Goal: Task Accomplishment & Management: Manage account settings

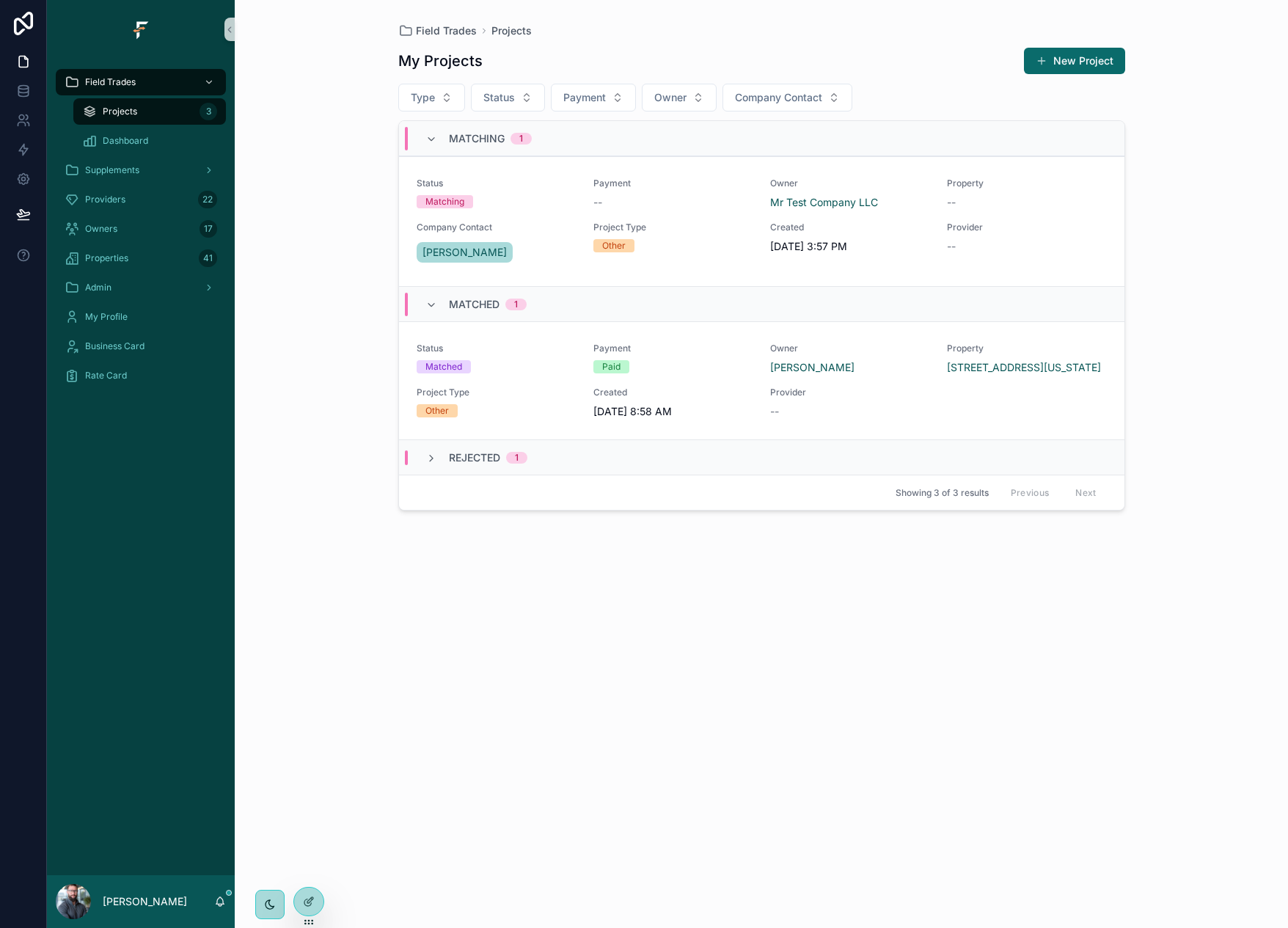
click at [358, 222] on div "Field Trades Projects My Projects New Project Type Status Payment Owner Company…" at bounding box center [761, 464] width 1054 height 928
click at [217, 902] on icon at bounding box center [220, 901] width 12 height 12
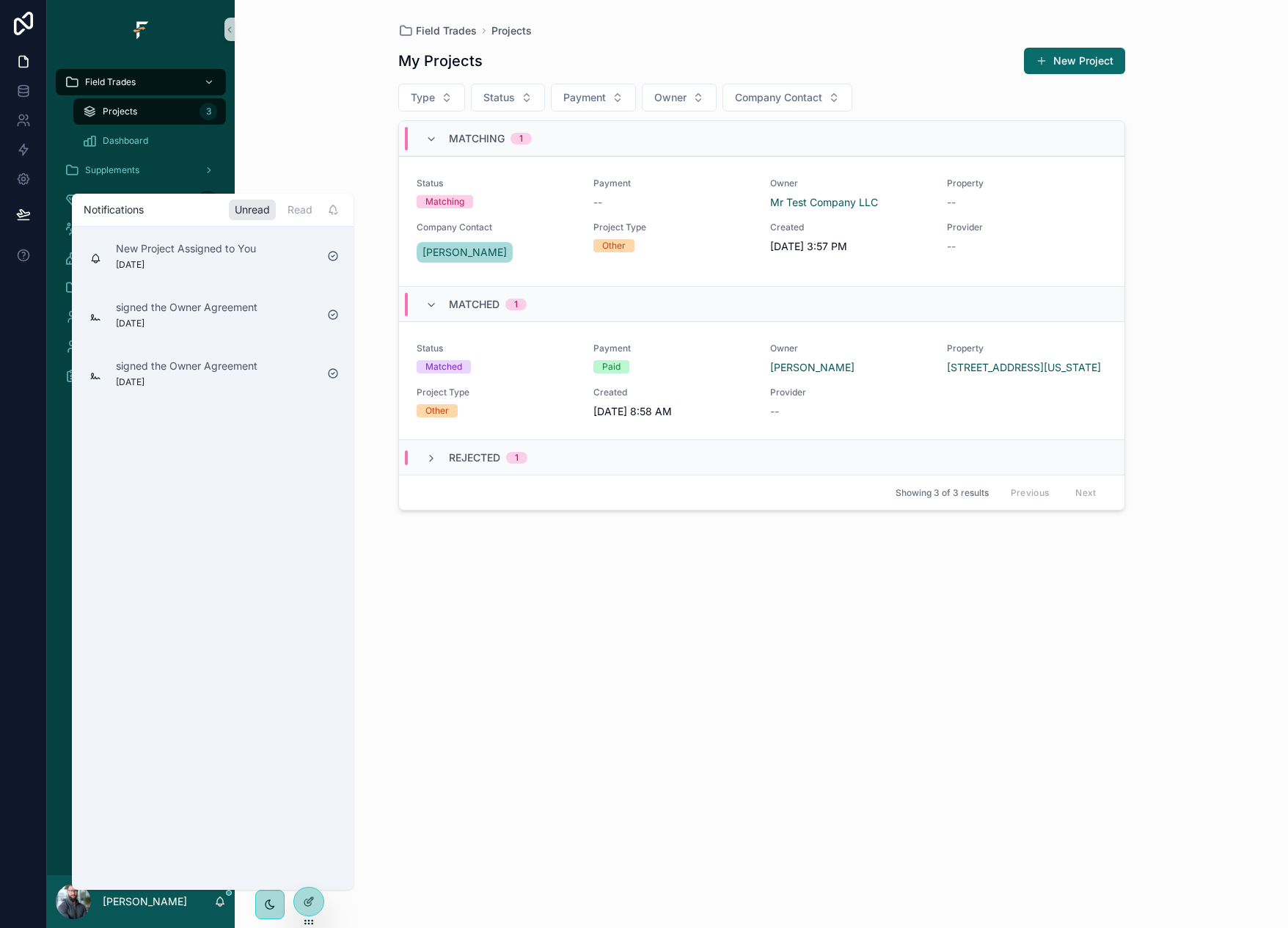
click at [459, 833] on div "My Projects New Project Type Status Payment Owner Company Contact Matching 1 St…" at bounding box center [762, 474] width 727 height 872
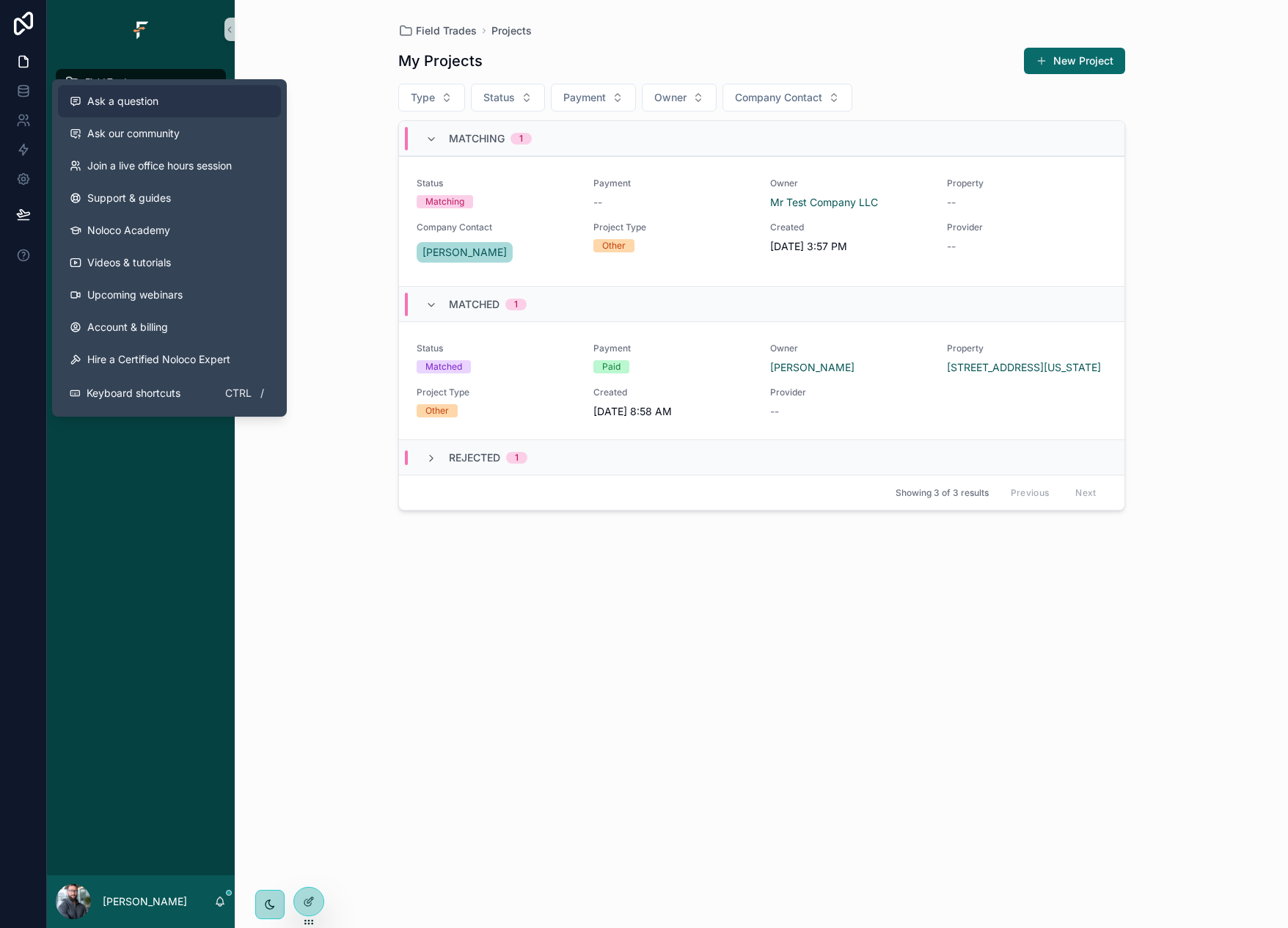
click at [147, 101] on span "Ask a question" at bounding box center [123, 101] width 71 height 14
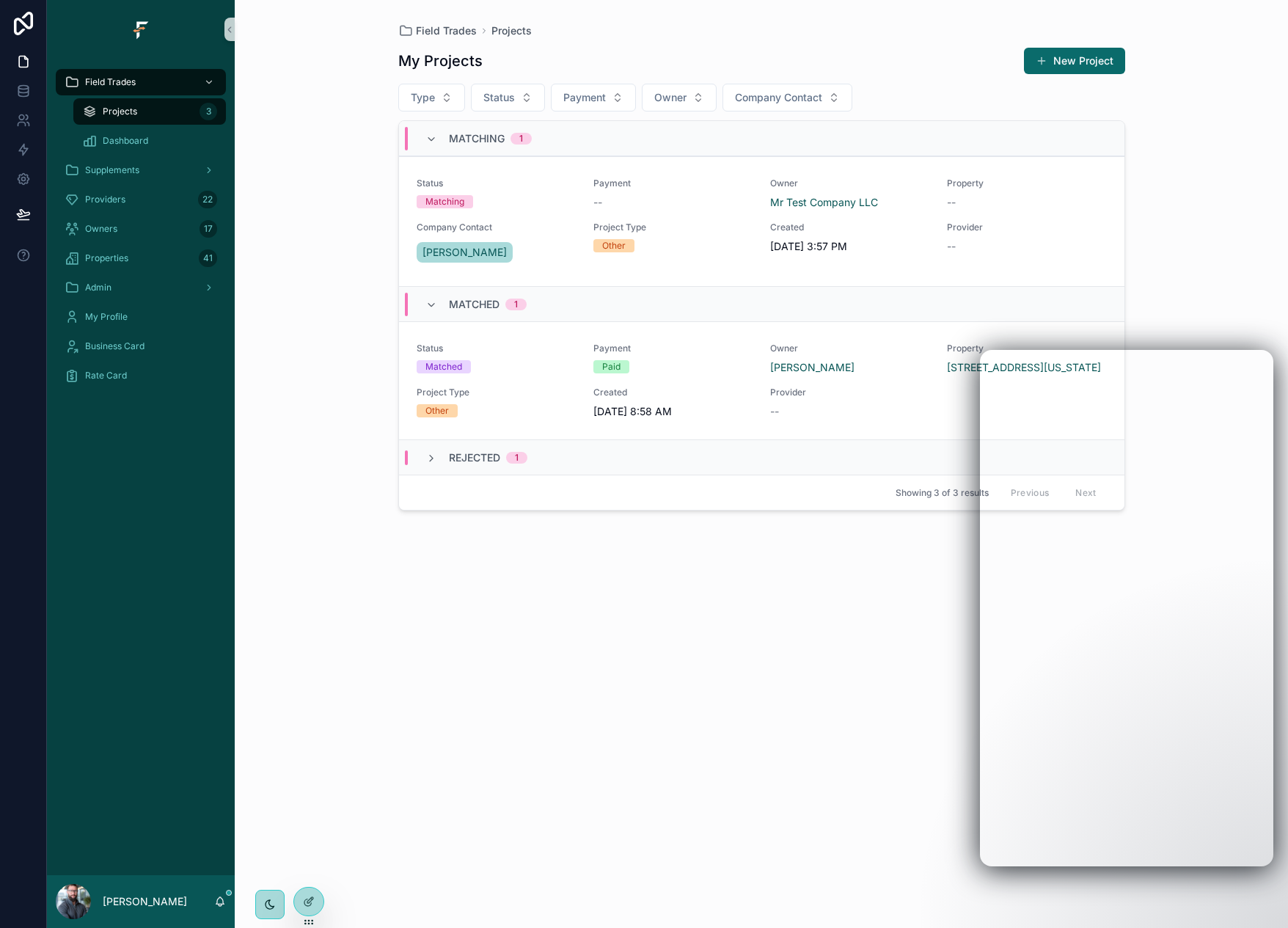
click at [817, 613] on div "My Projects New Project Type Status Payment Owner Company Contact Matching 1 St…" at bounding box center [762, 474] width 727 height 872
click at [118, 203] on span "Providers" at bounding box center [106, 200] width 41 height 12
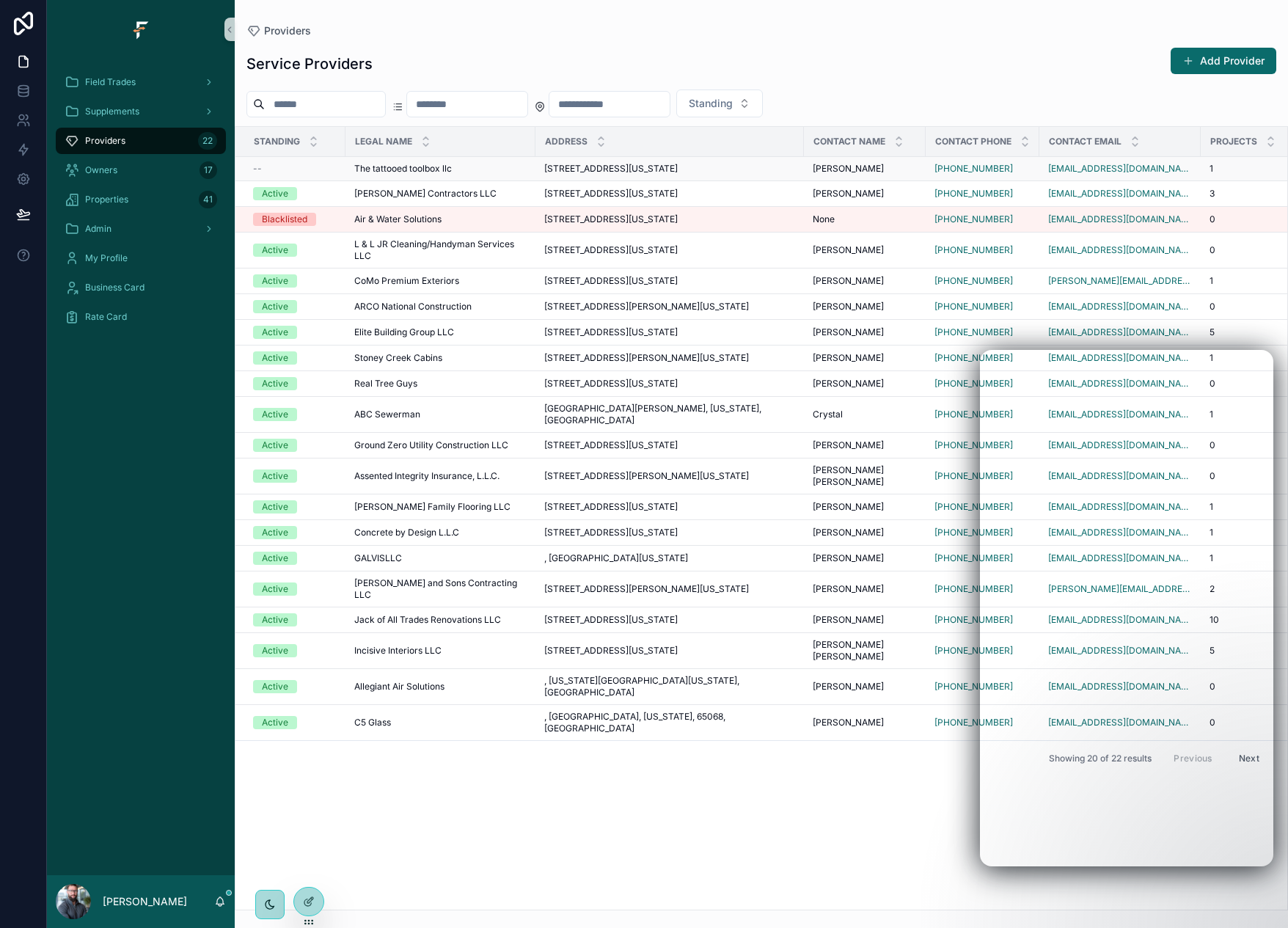
click at [301, 168] on div "--" at bounding box center [294, 168] width 84 height 12
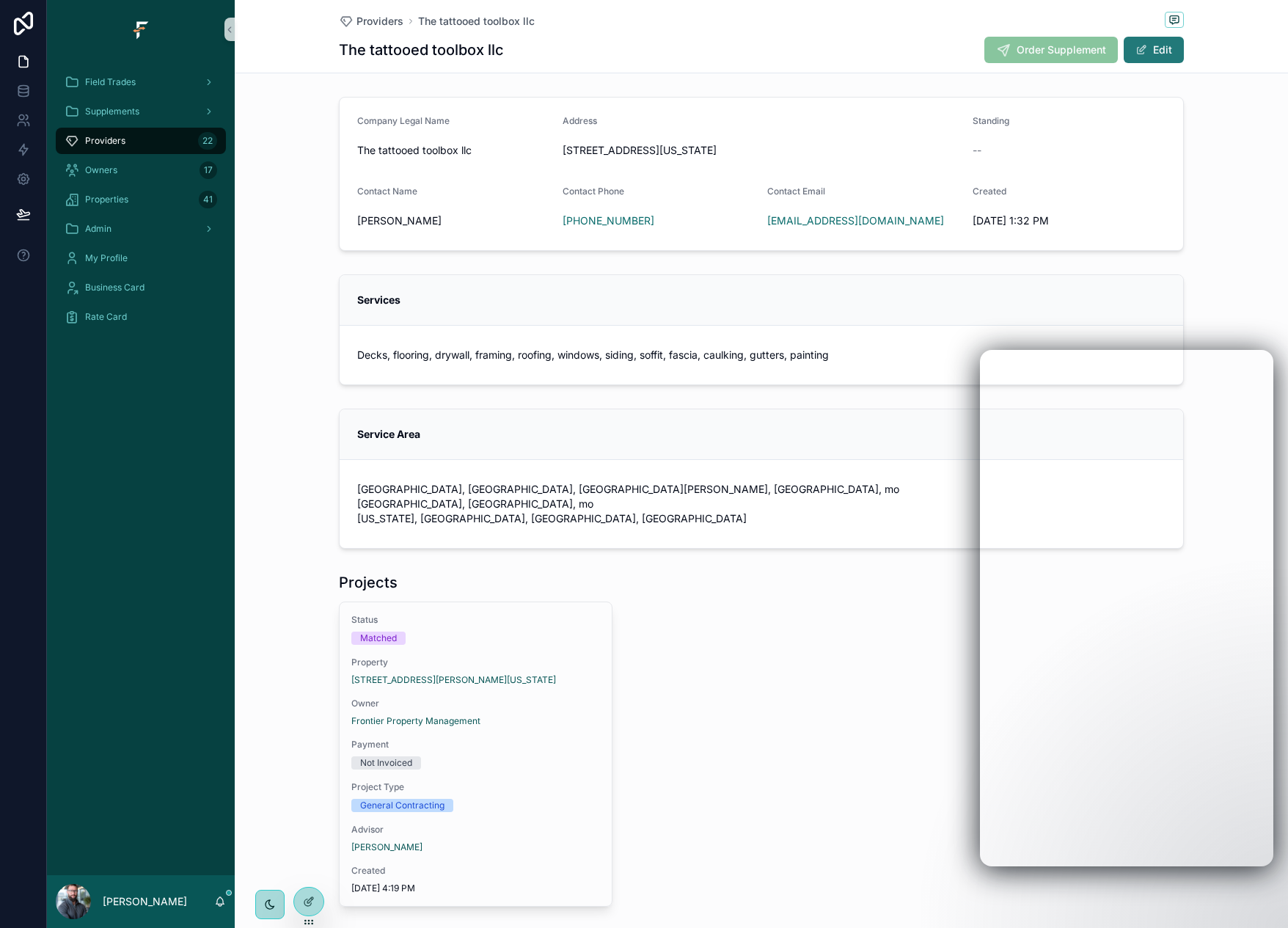
click at [1146, 55] on button "Edit" at bounding box center [1153, 49] width 60 height 26
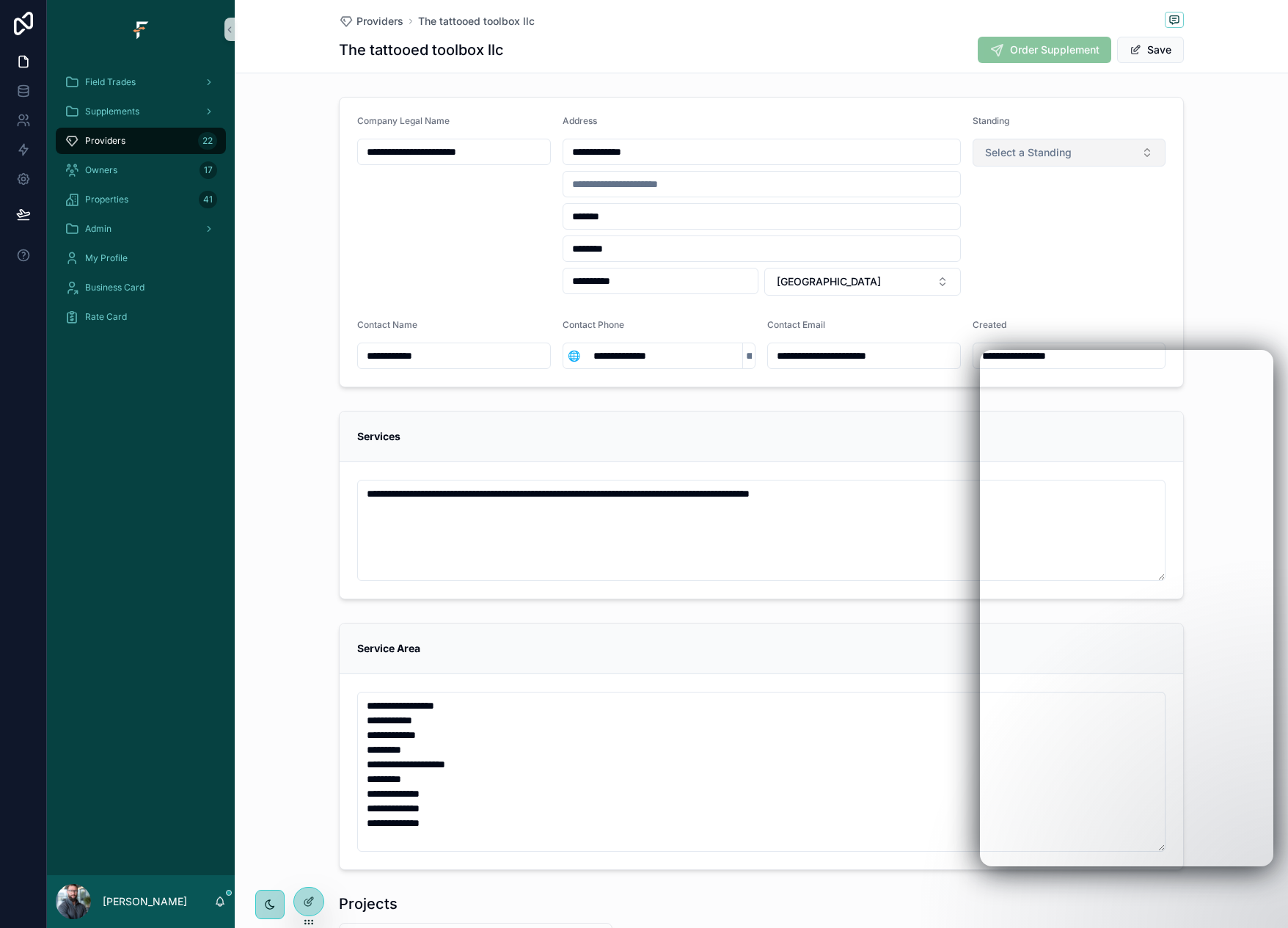
click at [1054, 147] on span "Select a Standing" at bounding box center [1028, 152] width 86 height 14
click at [1034, 208] on div "Active" at bounding box center [1064, 211] width 186 height 22
click at [1160, 52] on button "Save" at bounding box center [1150, 49] width 67 height 26
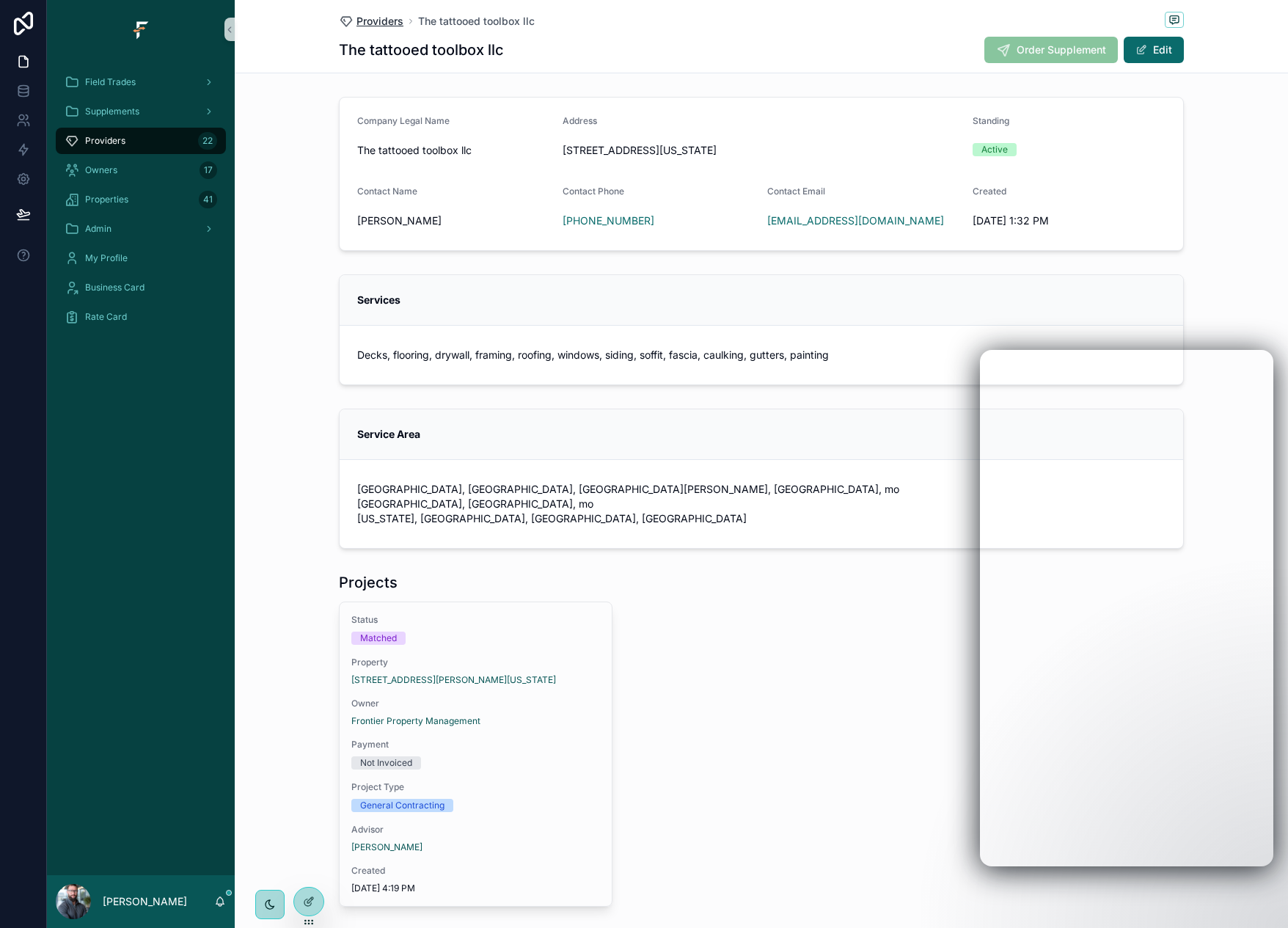
click at [379, 25] on span "Providers" at bounding box center [379, 20] width 47 height 14
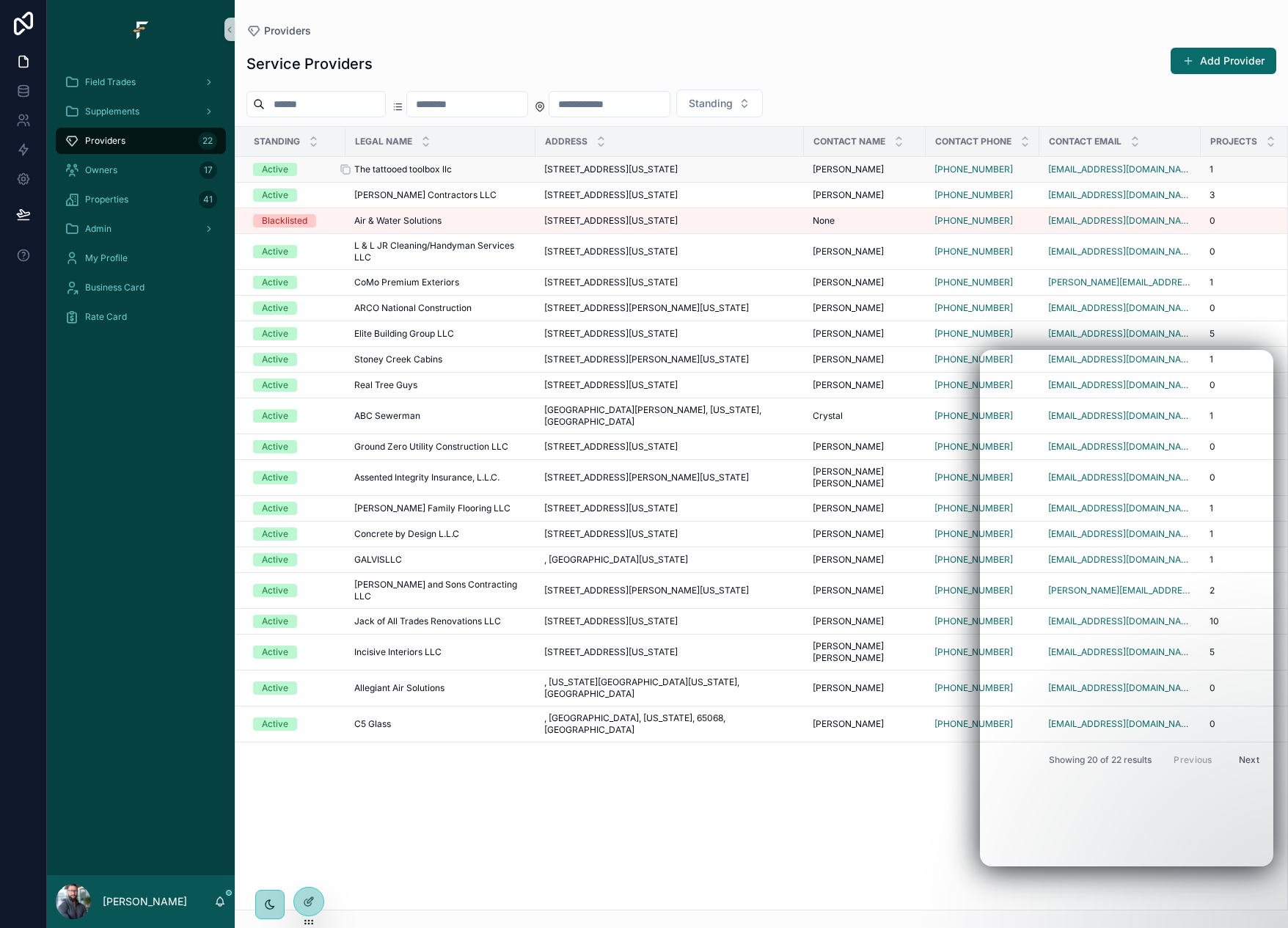
click at [396, 173] on span "The tattooed toolbox llc" at bounding box center [403, 169] width 97 height 12
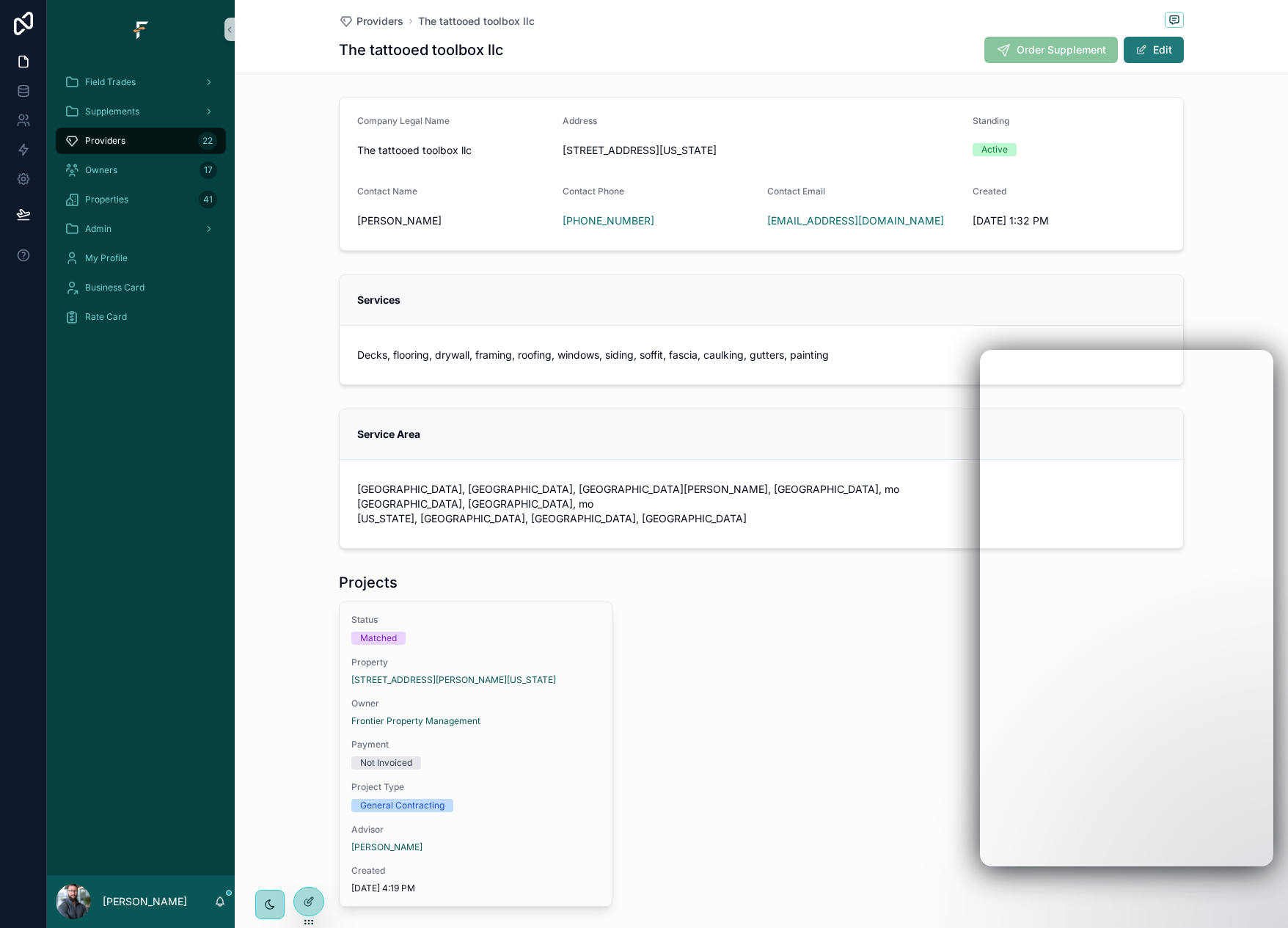
click at [1145, 56] on button "Edit" at bounding box center [1153, 49] width 60 height 26
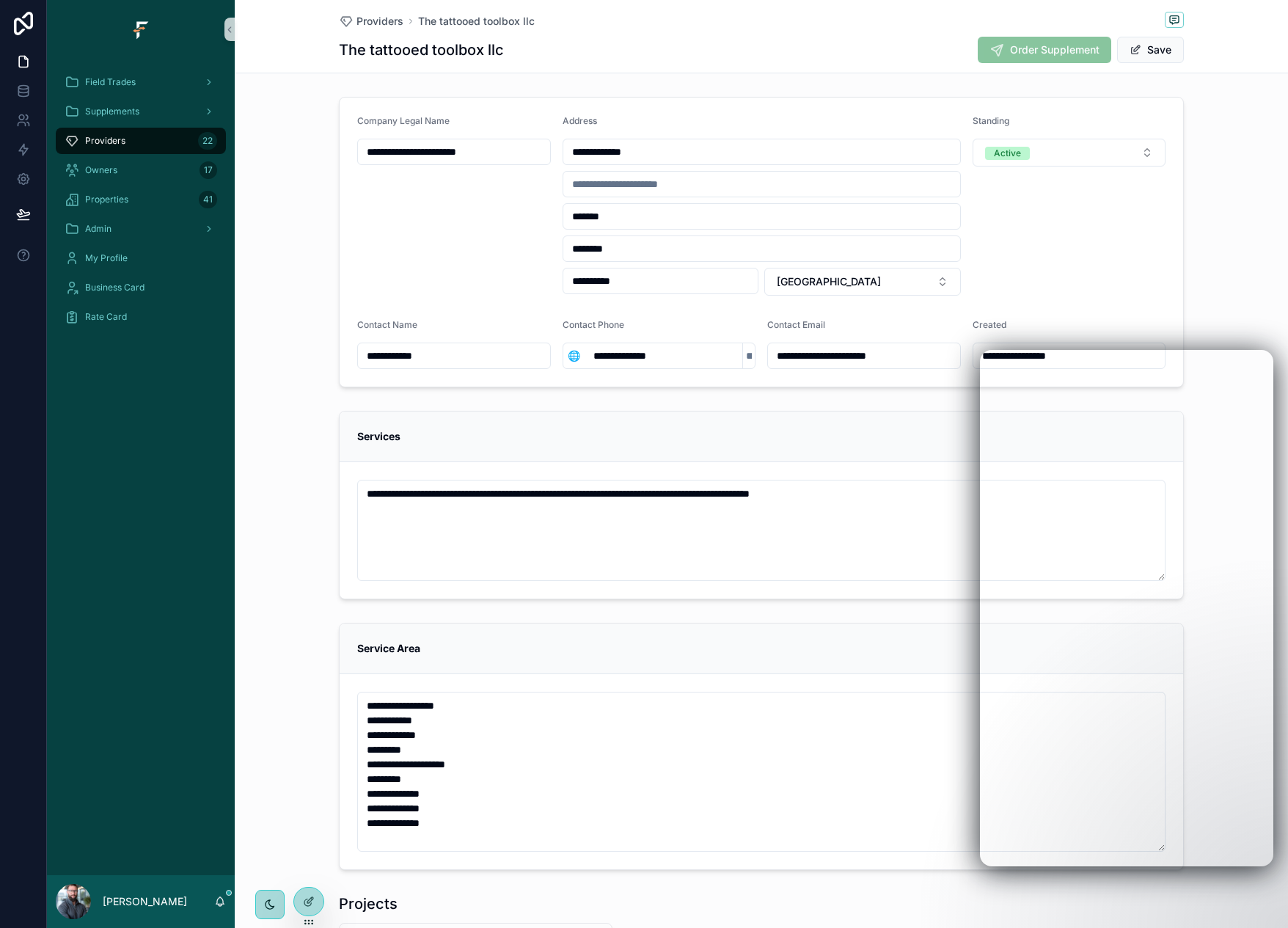
click at [385, 153] on input "**********" at bounding box center [454, 151] width 192 height 20
type input "**********"
click at [1119, 85] on div "**********" at bounding box center [761, 698] width 1054 height 1397
click at [1159, 57] on button "Save" at bounding box center [1150, 49] width 67 height 26
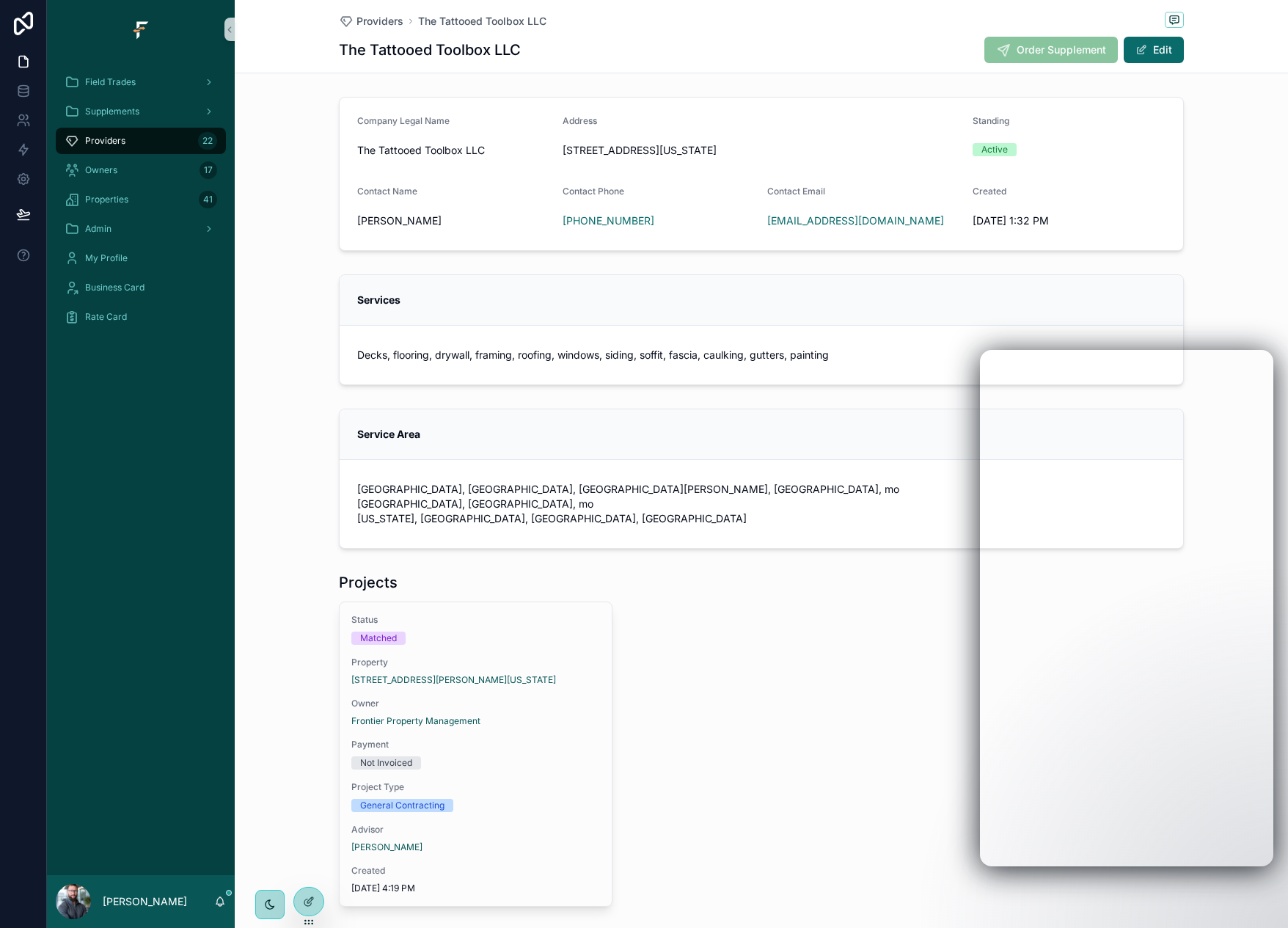
click at [795, 65] on div "Providers The Tattooed Toolbox LLC The Tattooed Toolbox LLC Order Supplement Ed…" at bounding box center [762, 36] width 845 height 73
click at [378, 19] on span "Providers" at bounding box center [379, 20] width 47 height 14
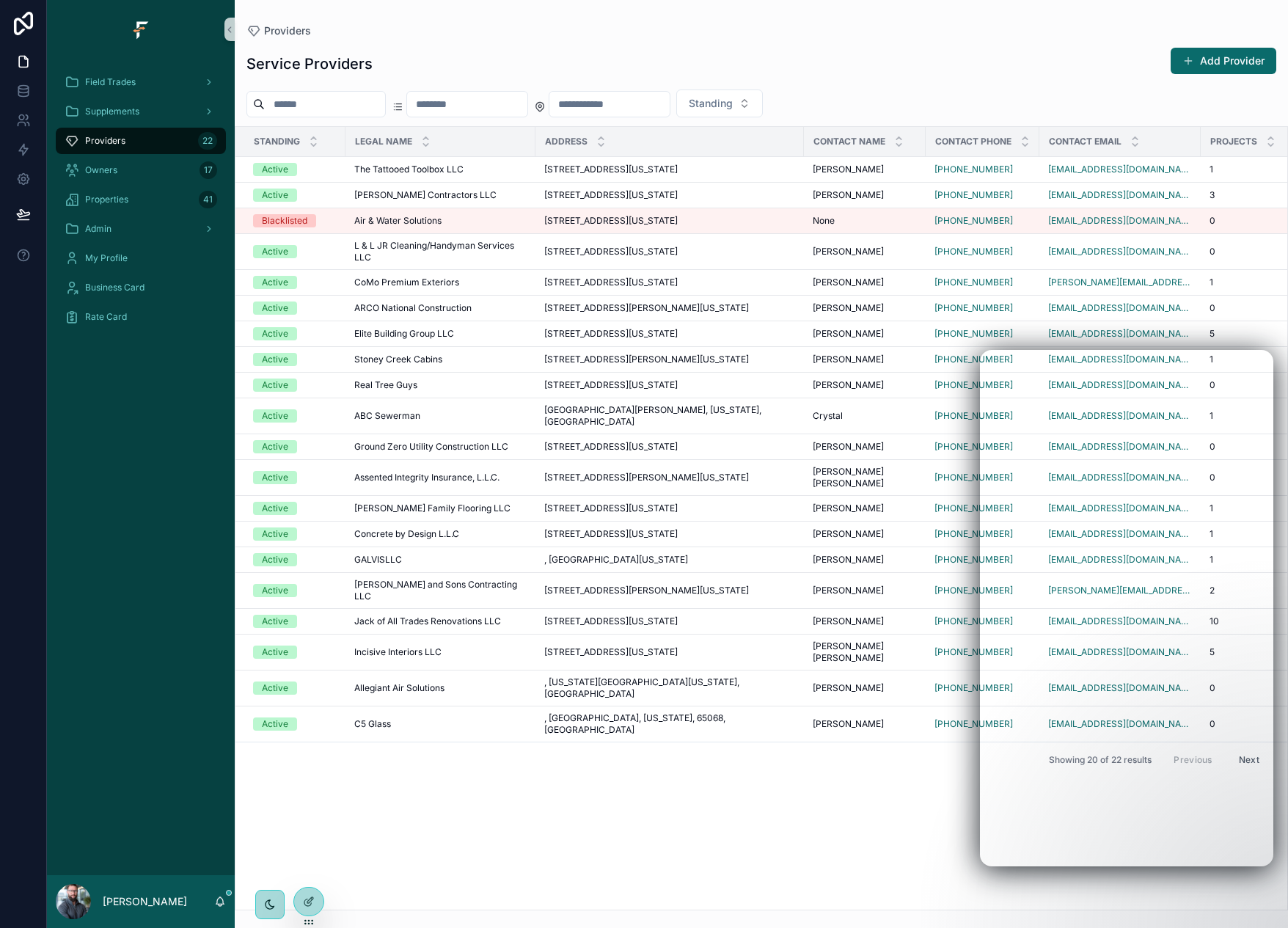
click at [945, 49] on div "Service Providers Add Provider" at bounding box center [761, 63] width 1030 height 34
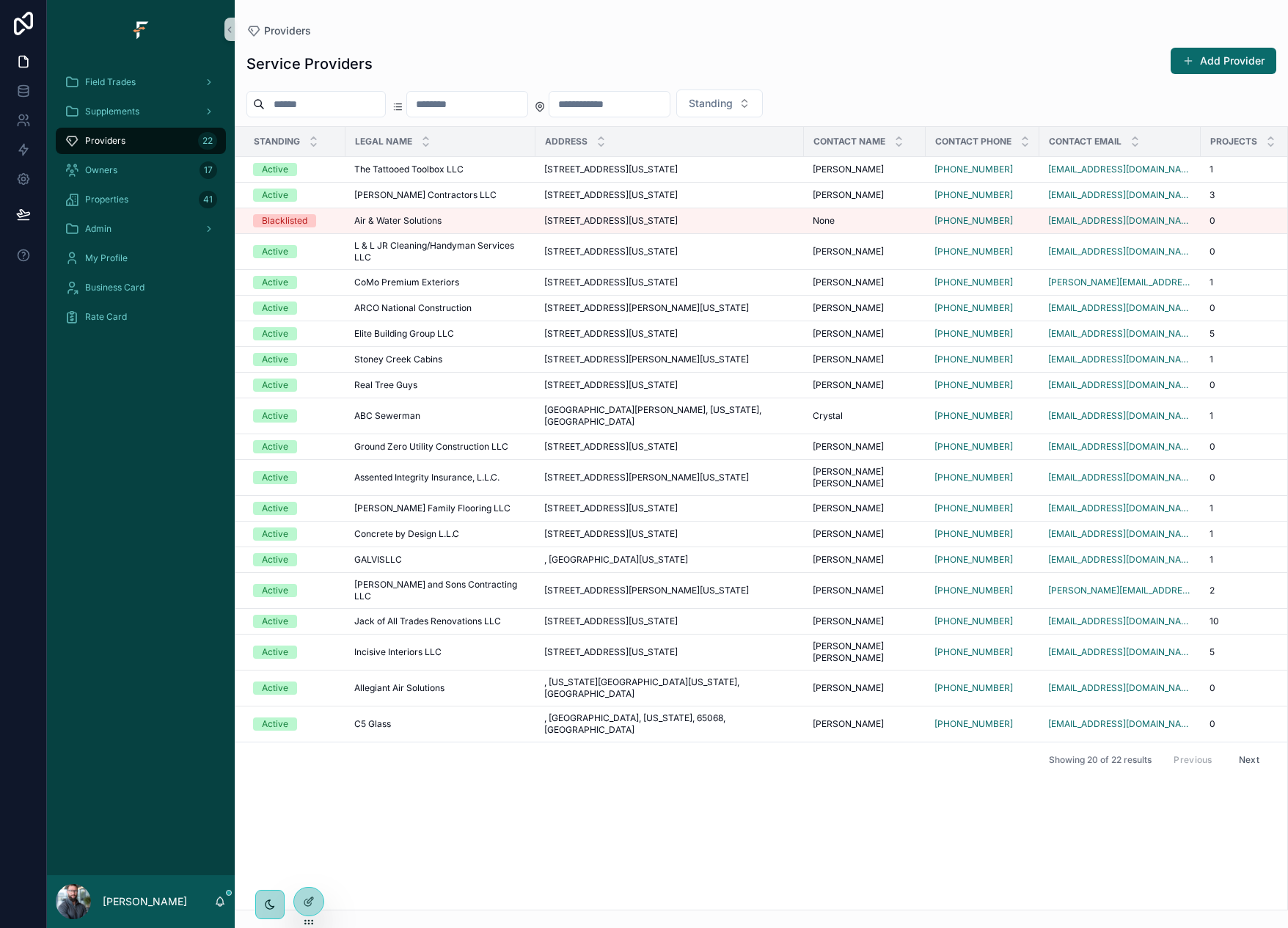
click at [1005, 96] on div "Standing" at bounding box center [761, 103] width 1054 height 28
